Goal: Transaction & Acquisition: Purchase product/service

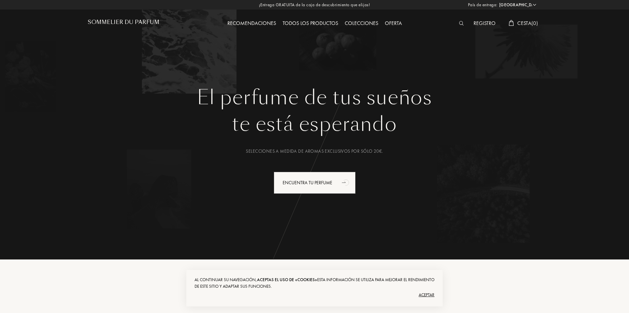
select select "ES"
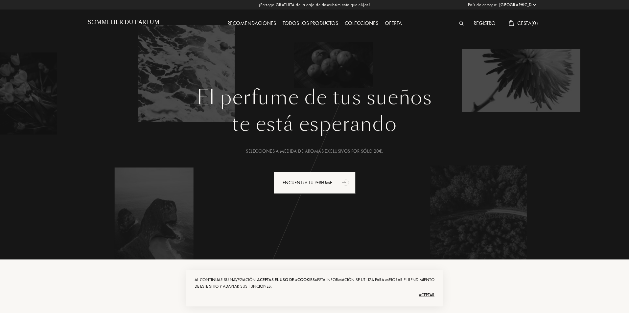
click at [425, 295] on div "Aceptar" at bounding box center [315, 295] width 240 height 11
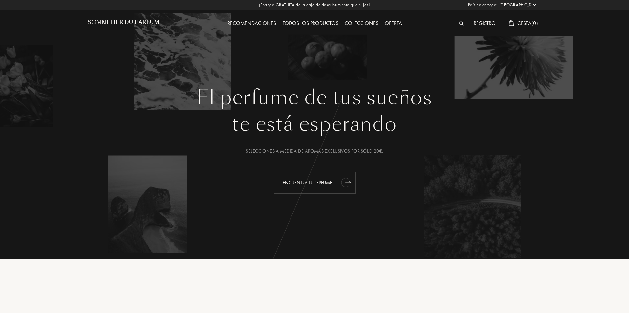
click at [298, 183] on div "Encuentra tu perfume" at bounding box center [315, 183] width 82 height 22
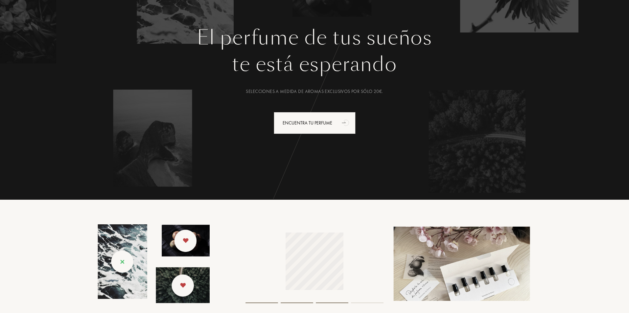
scroll to position [164, 0]
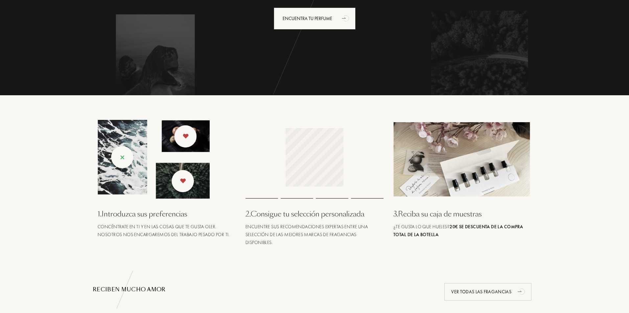
click at [430, 216] on div "3 . Reciba su caja de muestras" at bounding box center [463, 214] width 138 height 11
click at [439, 227] on span "¿Te gusta lo que hueles? 20€ se descuenta de la compra total de la botella" at bounding box center [459, 231] width 130 height 14
click at [431, 216] on div "3 . Reciba su caja de muestras" at bounding box center [463, 214] width 138 height 11
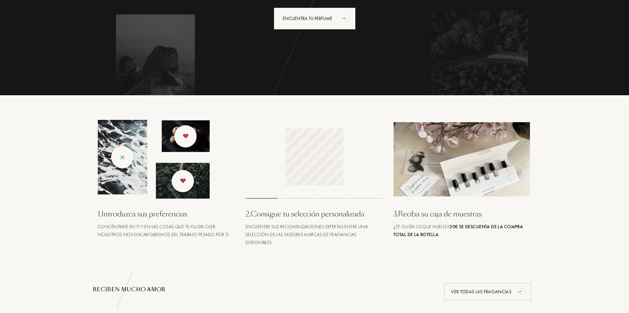
click at [431, 216] on div "3 . Reciba su caja de muestras" at bounding box center [463, 214] width 138 height 11
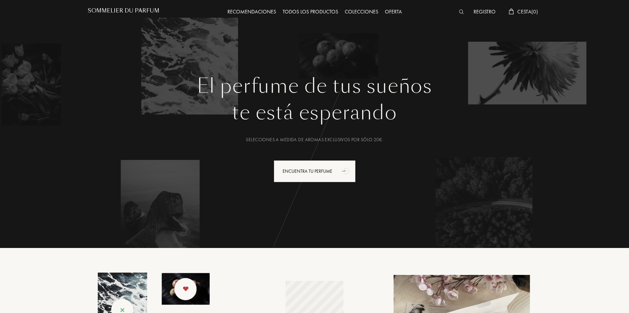
scroll to position [0, 0]
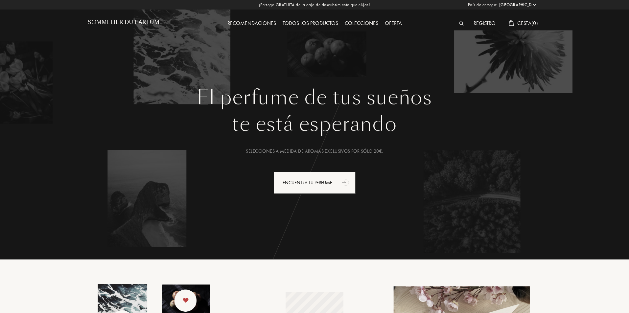
click at [293, 120] on div "te está esperando" at bounding box center [315, 125] width 444 height 30
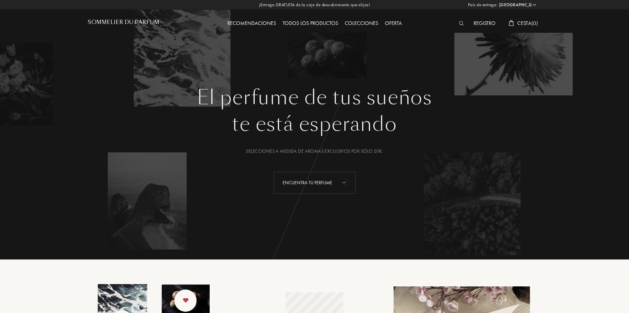
click at [296, 184] on div "Encuentra tu perfume" at bounding box center [315, 183] width 82 height 22
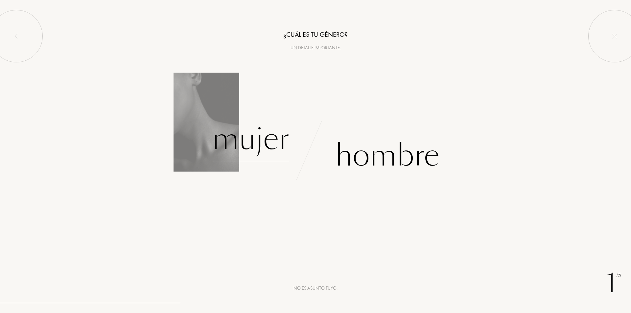
click at [236, 145] on div "Mujer" at bounding box center [250, 139] width 77 height 44
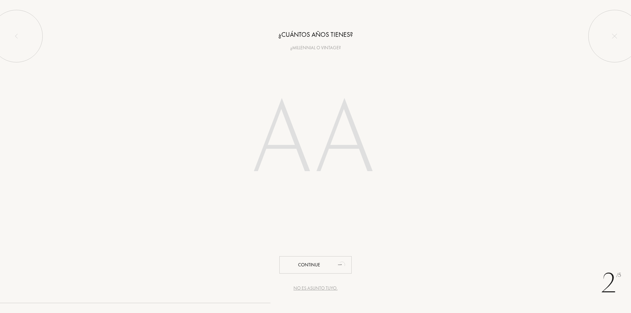
click at [309, 291] on div "No es asunto tuyo." at bounding box center [316, 288] width 44 height 7
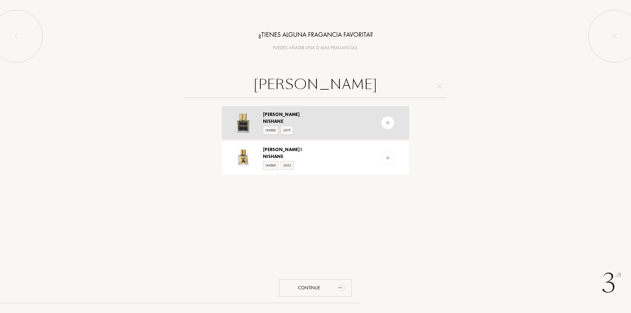
type input "ANI NISHANE"
click at [390, 126] on img at bounding box center [388, 123] width 6 height 6
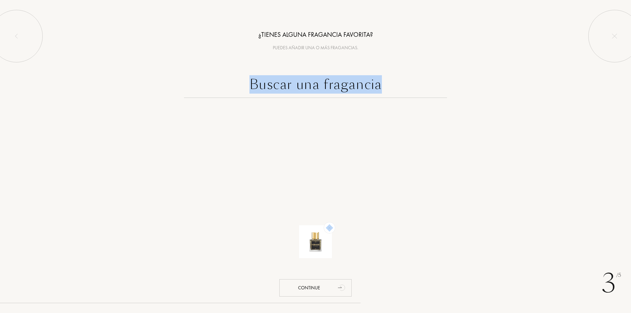
click at [390, 126] on div at bounding box center [315, 118] width 197 height 26
click at [344, 82] on input "text" at bounding box center [315, 86] width 263 height 24
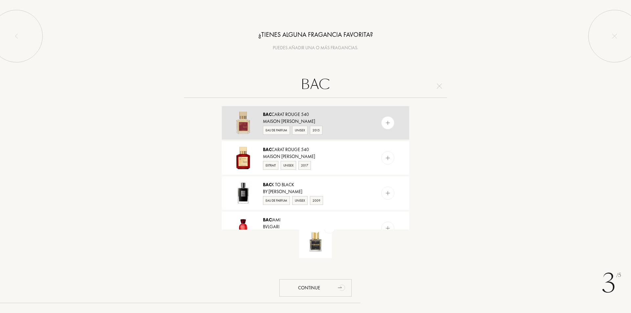
type input "BAC"
click at [388, 122] on img at bounding box center [388, 123] width 6 height 6
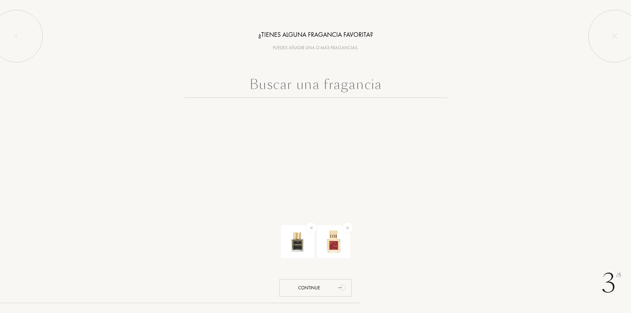
click at [349, 86] on input "text" at bounding box center [315, 86] width 263 height 24
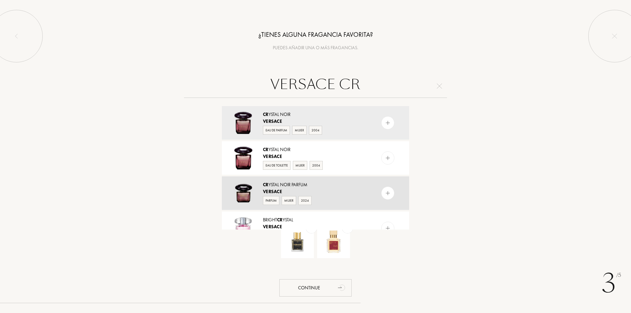
type input "VERSACE CR"
click at [386, 192] on img at bounding box center [388, 193] width 6 height 6
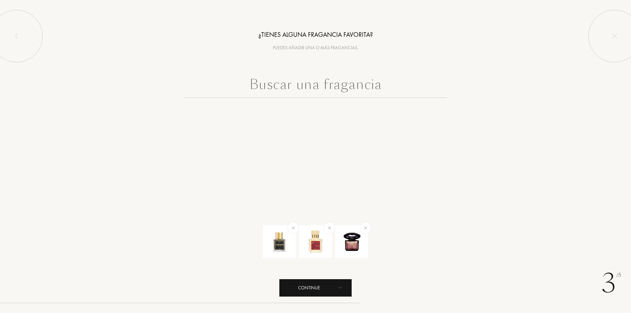
click at [309, 286] on div "Continue" at bounding box center [316, 288] width 72 height 17
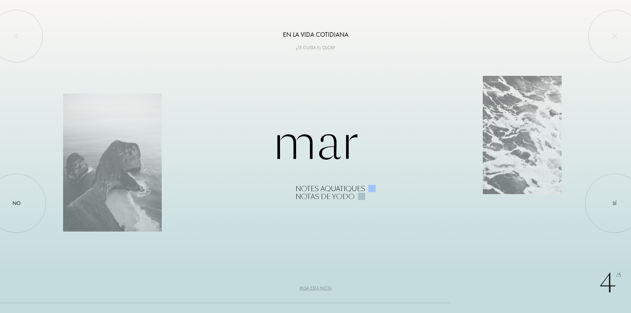
click at [311, 289] on div "Pasa esta nota" at bounding box center [316, 288] width 33 height 7
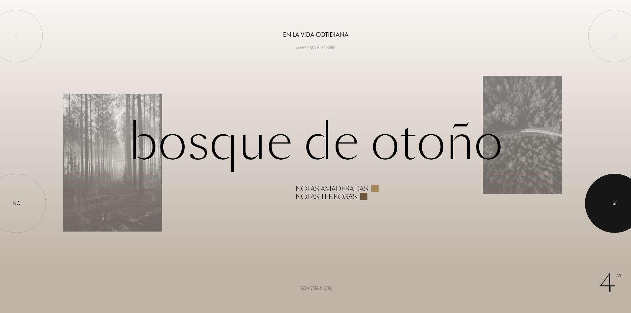
click at [614, 206] on div "Sí" at bounding box center [615, 204] width 4 height 8
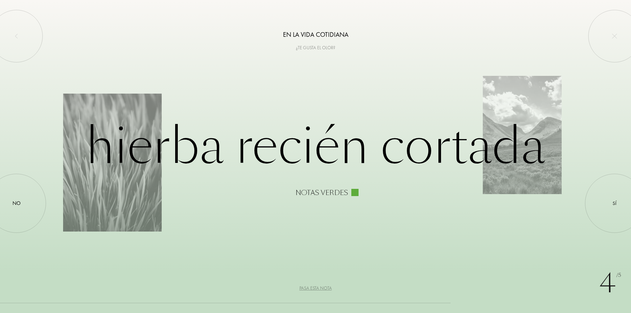
click at [310, 287] on div "Pasa esta nota" at bounding box center [316, 288] width 33 height 7
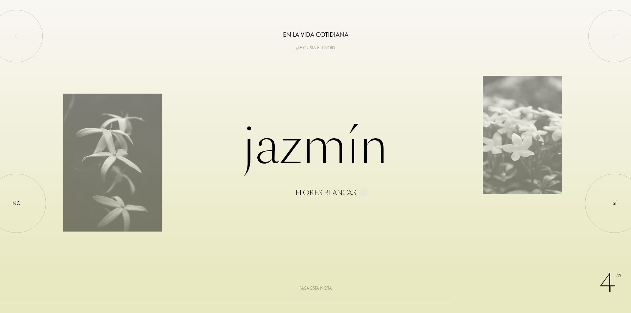
click at [310, 288] on div "Pasa esta nota" at bounding box center [316, 288] width 33 height 7
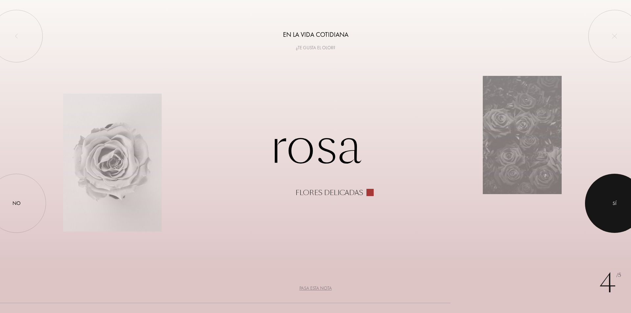
click at [620, 196] on div at bounding box center [614, 203] width 59 height 59
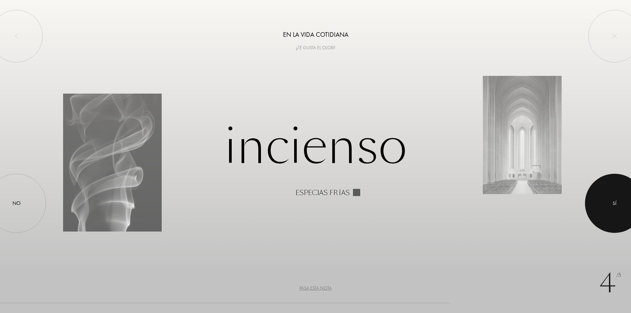
click at [623, 198] on div at bounding box center [614, 203] width 59 height 59
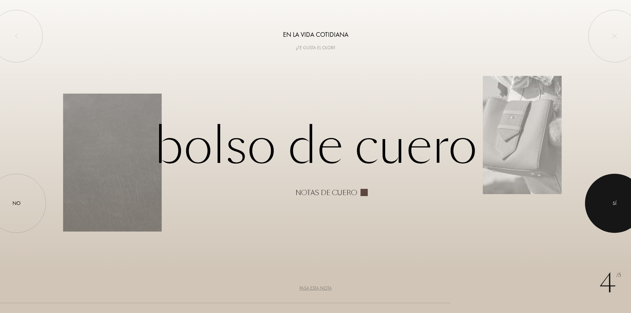
click at [623, 198] on div at bounding box center [614, 203] width 59 height 59
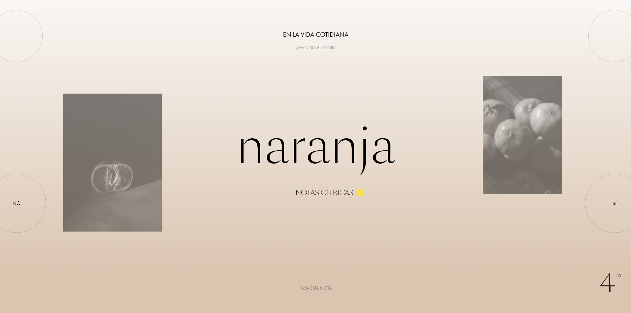
click at [317, 287] on div "Pasa esta nota" at bounding box center [316, 288] width 33 height 7
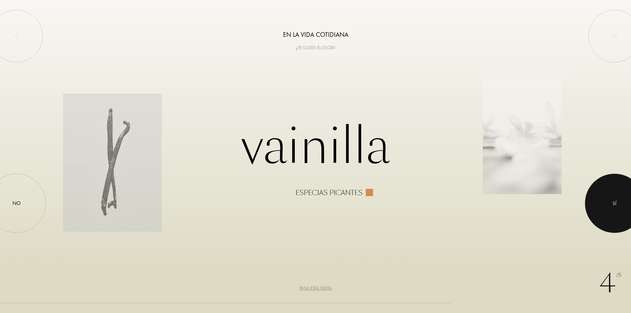
click at [616, 196] on div at bounding box center [614, 203] width 59 height 59
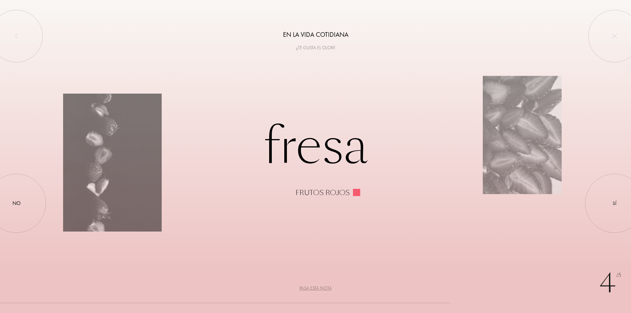
click at [316, 290] on div "Pasa esta nota" at bounding box center [316, 288] width 33 height 7
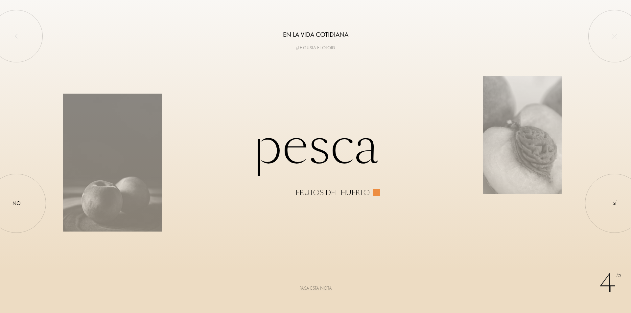
click at [316, 287] on div "Pasa esta nota" at bounding box center [316, 288] width 33 height 7
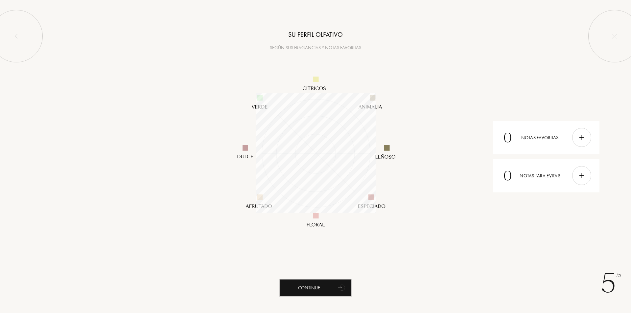
scroll to position [120, 120]
click at [321, 287] on div "Continue" at bounding box center [316, 288] width 72 height 17
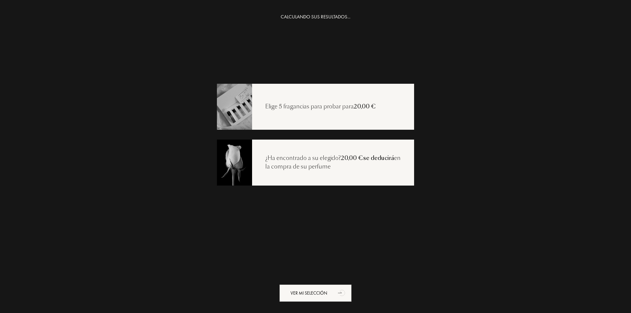
click at [287, 109] on div "Elige 5 fragancias para probar para 20,00 €" at bounding box center [320, 107] width 137 height 9
click at [308, 296] on div "Ver mi selección" at bounding box center [316, 293] width 72 height 17
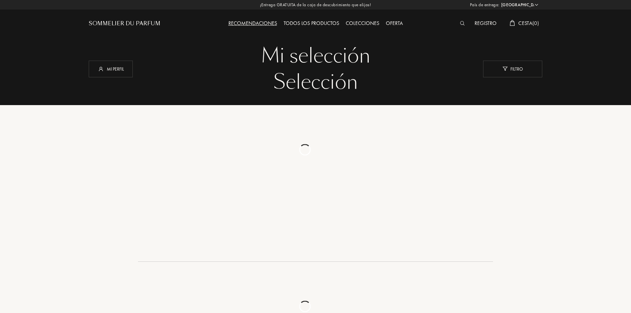
select select "ES"
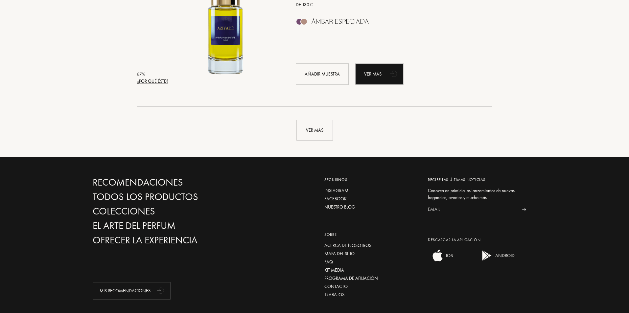
scroll to position [1579, 0]
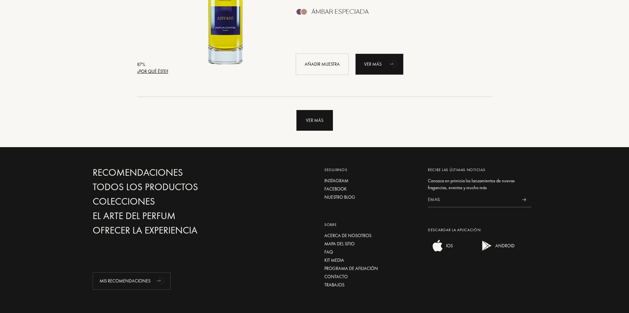
click at [316, 116] on div "Ver más" at bounding box center [315, 120] width 37 height 21
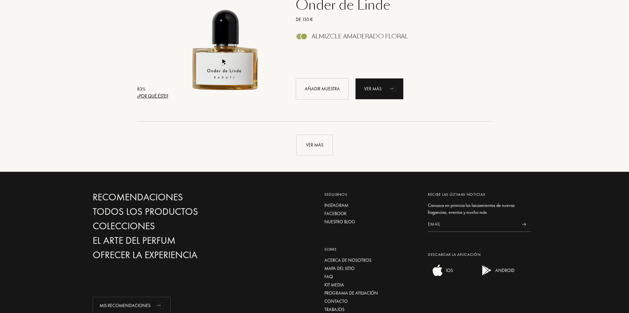
scroll to position [3185, 0]
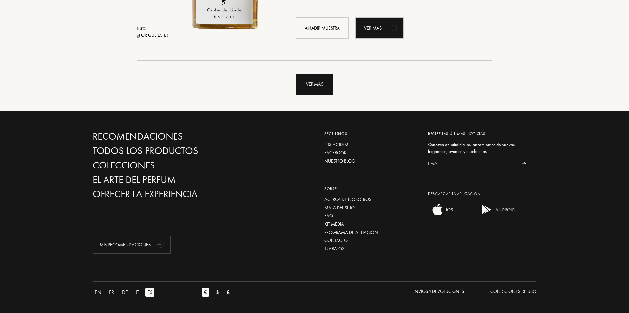
click at [318, 78] on div "Ver más" at bounding box center [315, 84] width 37 height 21
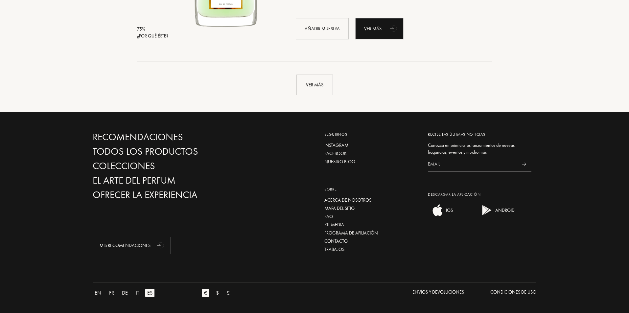
scroll to position [4755, 0]
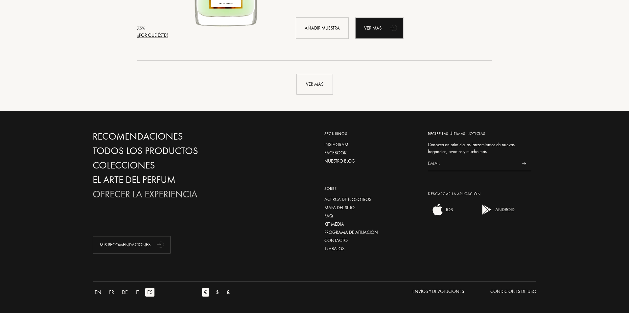
click at [136, 195] on div "Ofrecer la experiencia" at bounding box center [163, 195] width 141 height 12
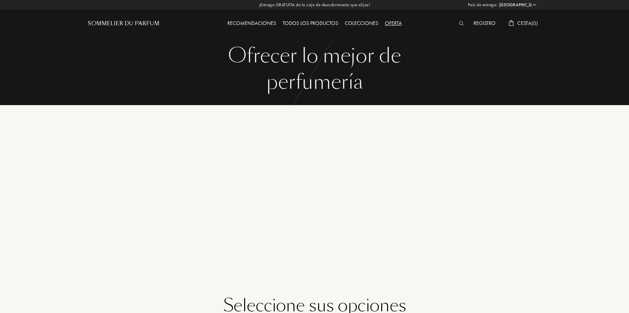
select select "ES"
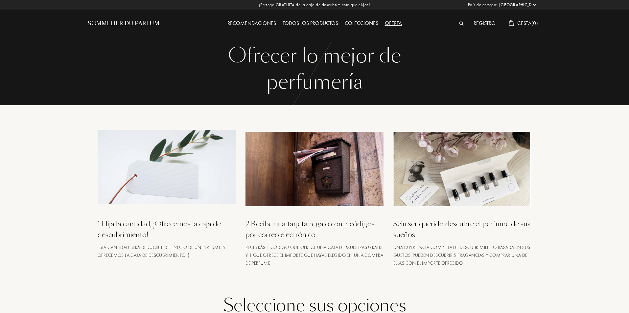
click at [165, 225] on div "1 . Elija la cantidad, ¡Ofrecemos la caja de descubrimiento!" at bounding box center [167, 230] width 138 height 22
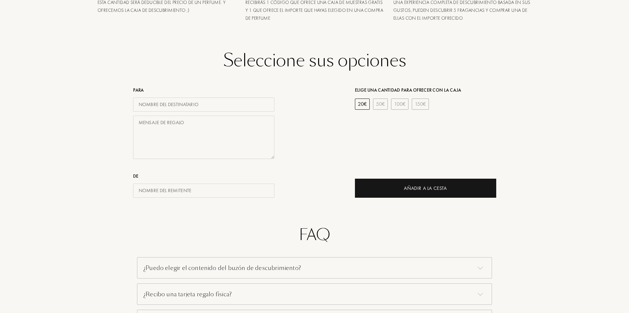
scroll to position [263, 0]
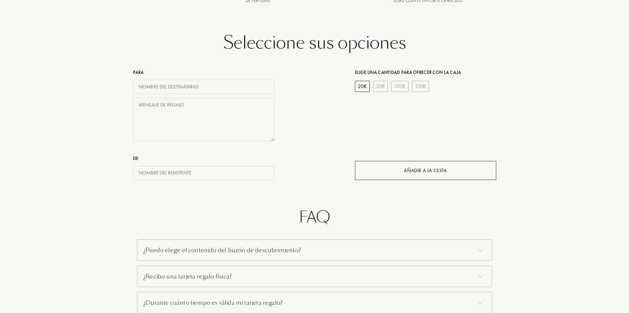
click at [404, 169] on div "Añadir a la cesta" at bounding box center [425, 171] width 43 height 8
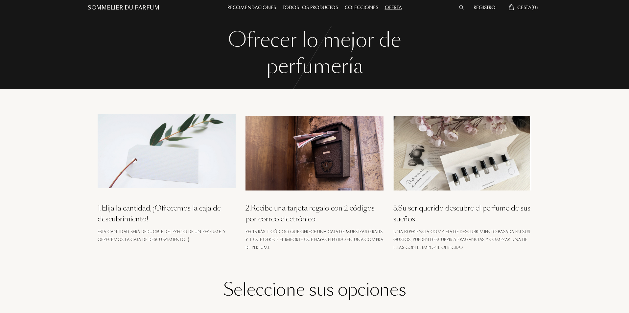
scroll to position [0, 0]
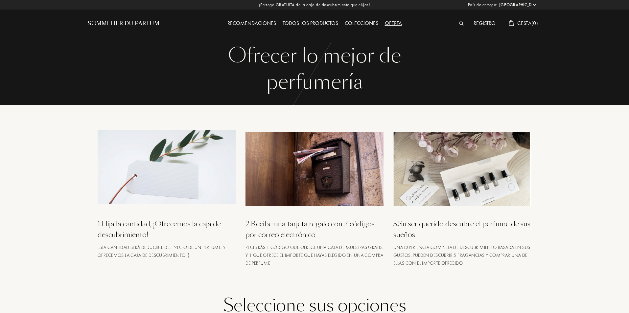
click at [301, 64] on div "Ofrecer lo mejor de" at bounding box center [315, 56] width 444 height 26
click at [106, 26] on div "Sommelier du Parfum" at bounding box center [124, 24] width 72 height 8
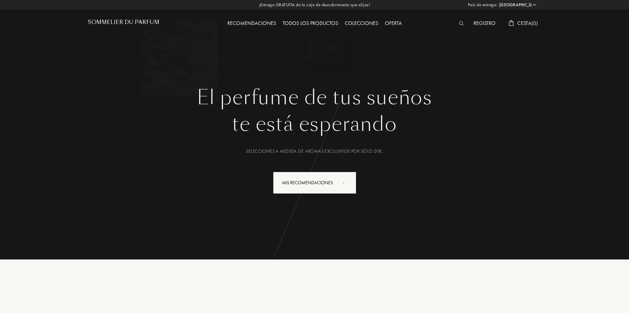
select select "ES"
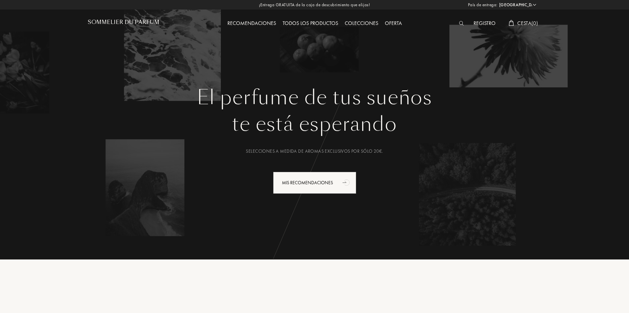
click at [119, 23] on h1 "Sommelier du Parfum" at bounding box center [124, 22] width 72 height 6
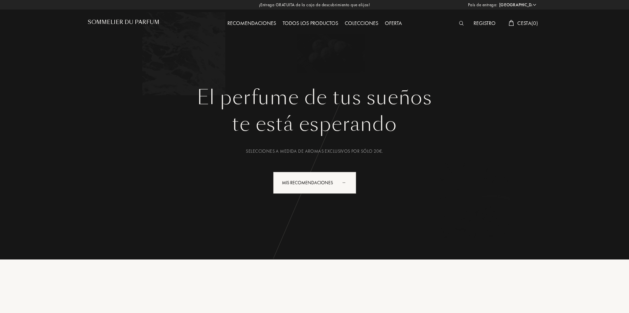
select select "ES"
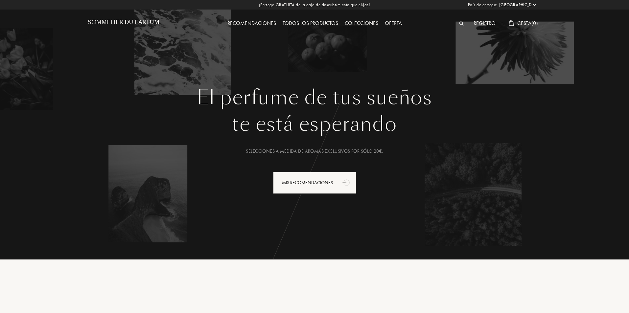
click at [299, 23] on div "Todos los productos" at bounding box center [311, 23] width 62 height 9
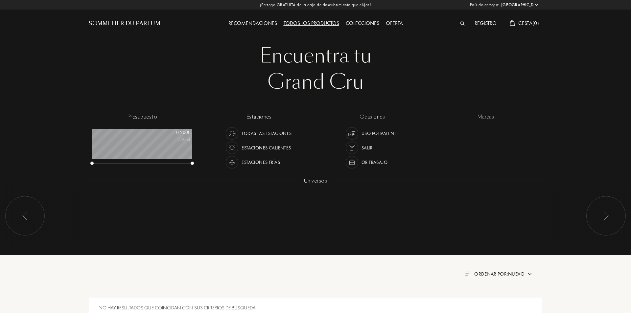
select select "ES"
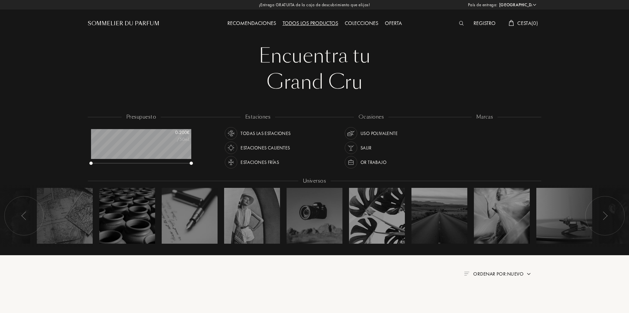
scroll to position [33, 100]
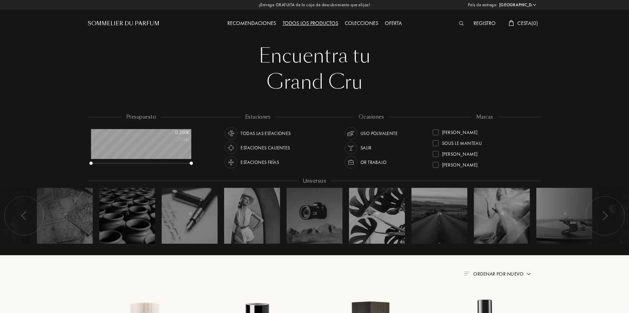
scroll to position [239, 0]
click at [436, 154] on div at bounding box center [436, 153] width 6 height 6
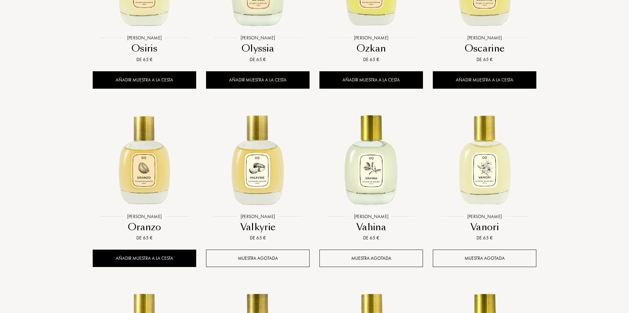
scroll to position [395, 0]
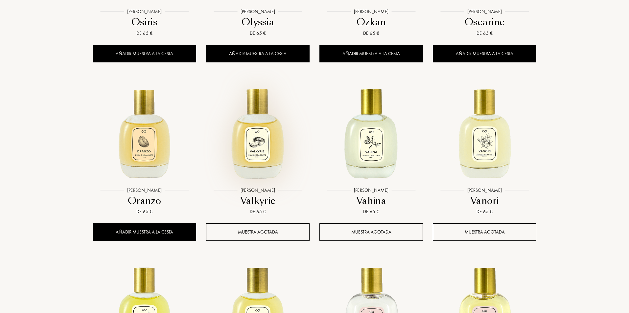
click at [262, 152] on img at bounding box center [258, 132] width 102 height 102
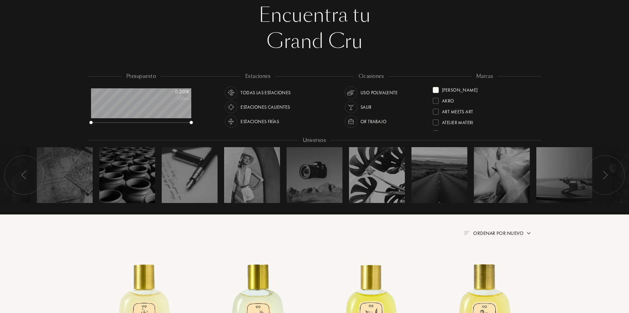
scroll to position [0, 0]
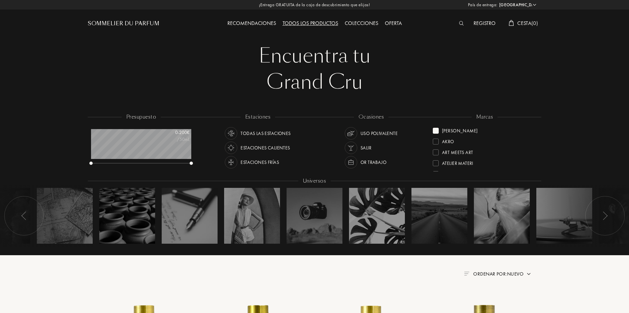
click at [436, 132] on div at bounding box center [436, 131] width 6 height 6
drag, startPoint x: 535, startPoint y: 146, endPoint x: 535, endPoint y: 151, distance: 4.9
click at [535, 151] on div "Hellenist" at bounding box center [485, 148] width 104 height 11
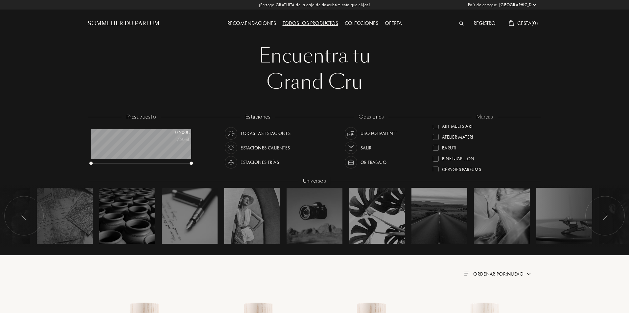
scroll to position [40, 0]
click at [535, 125] on div "marcas Hellenist Akro Art Meets Art Atelier Materi Baruti Binet-Papillon Cépage…" at bounding box center [484, 142] width 113 height 59
click at [537, 127] on div "marcas Hellenist Akro Art Meets Art Atelier Materi Baruti Binet-Papillon Cépage…" at bounding box center [484, 142] width 113 height 59
click at [438, 141] on div at bounding box center [436, 142] width 6 height 6
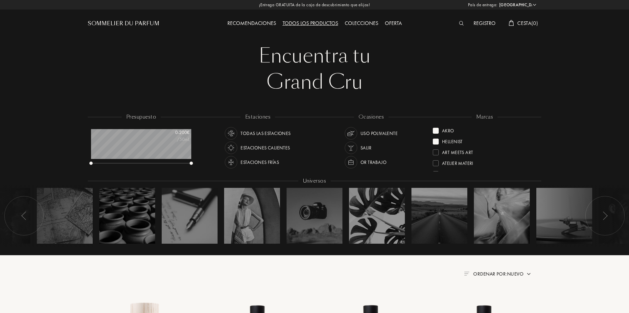
click at [438, 141] on div at bounding box center [436, 142] width 6 height 6
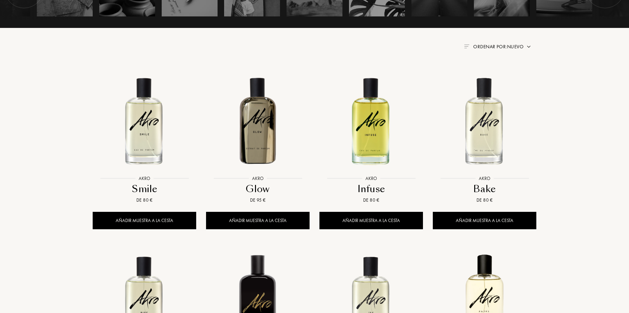
scroll to position [230, 0]
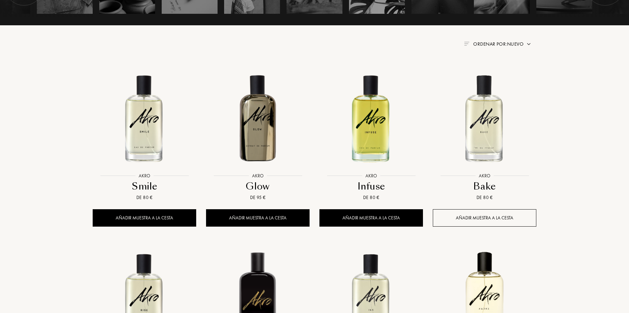
click at [489, 219] on div "Añadir muestra a la cesta" at bounding box center [485, 217] width 104 height 17
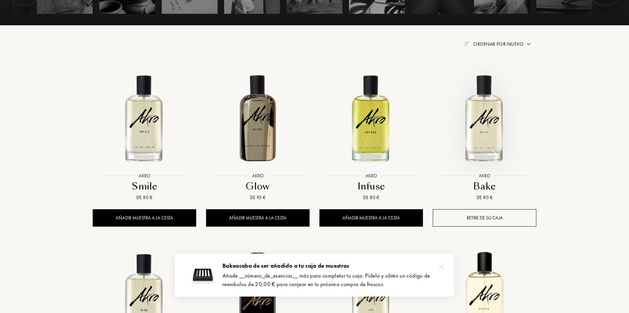
click at [487, 131] on img at bounding box center [485, 118] width 102 height 102
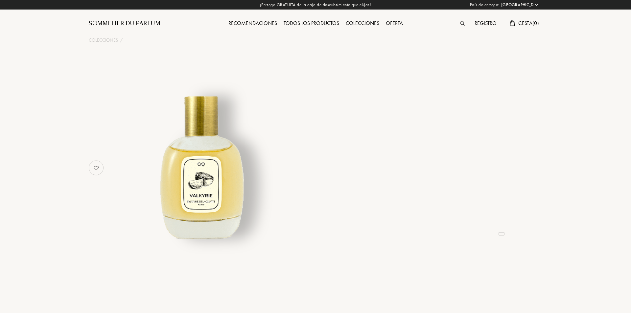
select select "ES"
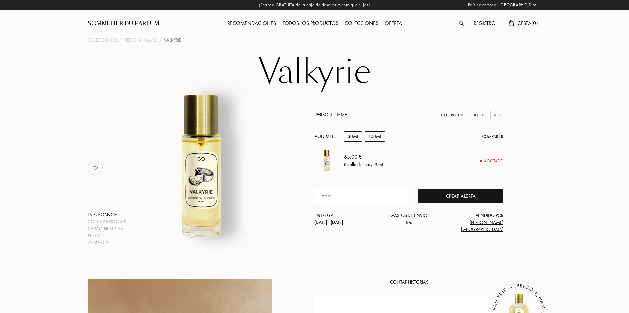
click at [375, 142] on div "100mL" at bounding box center [375, 137] width 20 height 10
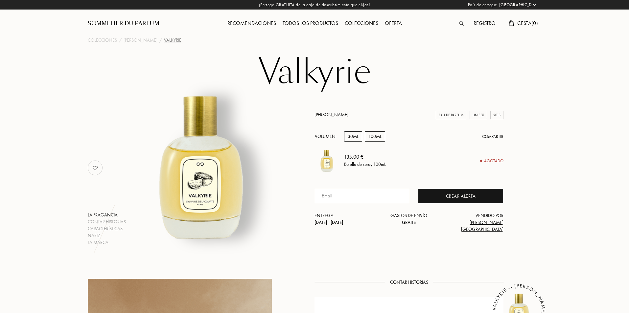
click at [351, 142] on div "30mL" at bounding box center [353, 137] width 18 height 10
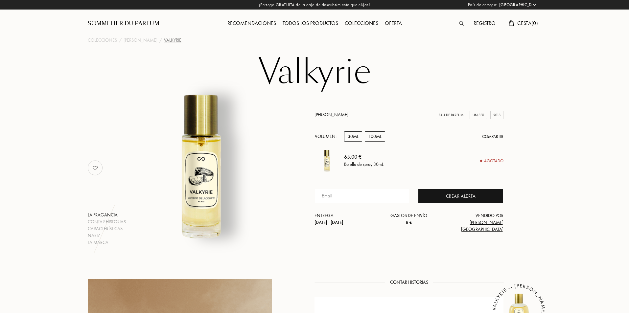
click at [374, 142] on div "100mL" at bounding box center [375, 137] width 20 height 10
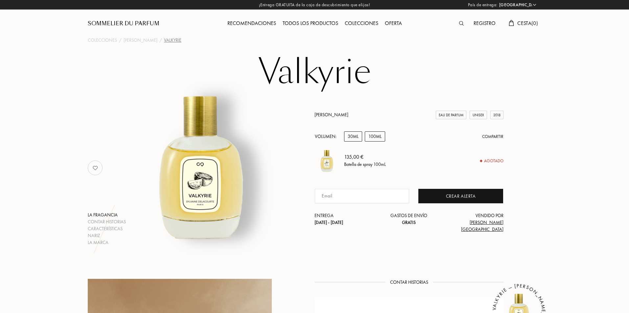
click at [353, 141] on div "30mL" at bounding box center [353, 137] width 18 height 10
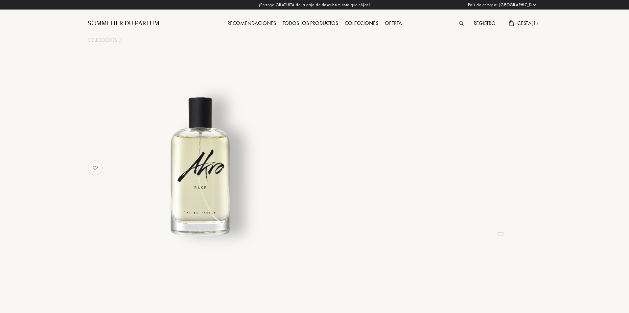
select select "ES"
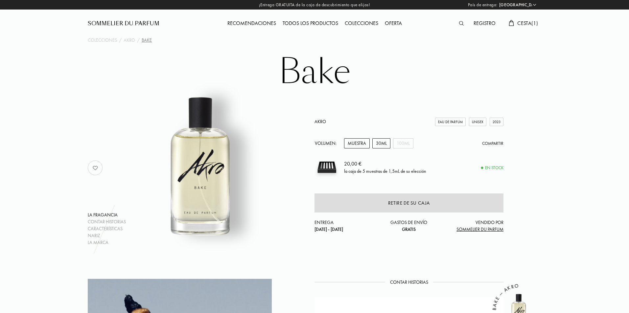
click at [379, 144] on div "30mL" at bounding box center [382, 143] width 18 height 10
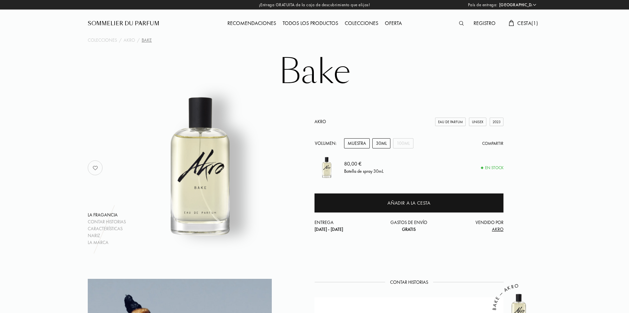
click at [350, 145] on div "Muestra" at bounding box center [357, 143] width 26 height 10
